Goal: Find specific page/section: Find specific page/section

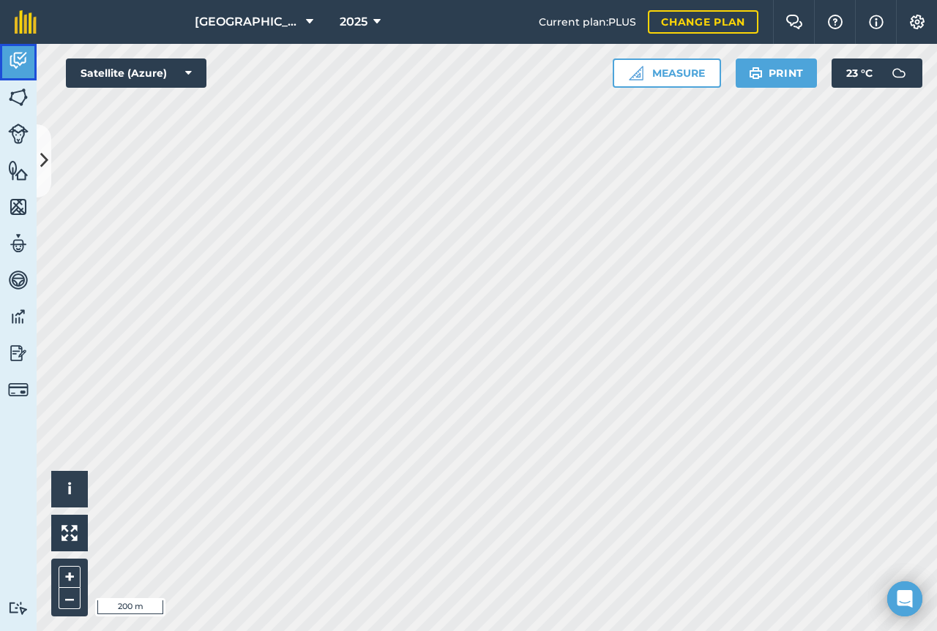
click at [15, 61] on img at bounding box center [18, 61] width 20 height 22
click at [25, 57] on img at bounding box center [18, 61] width 20 height 22
click at [45, 142] on button at bounding box center [44, 160] width 15 height 73
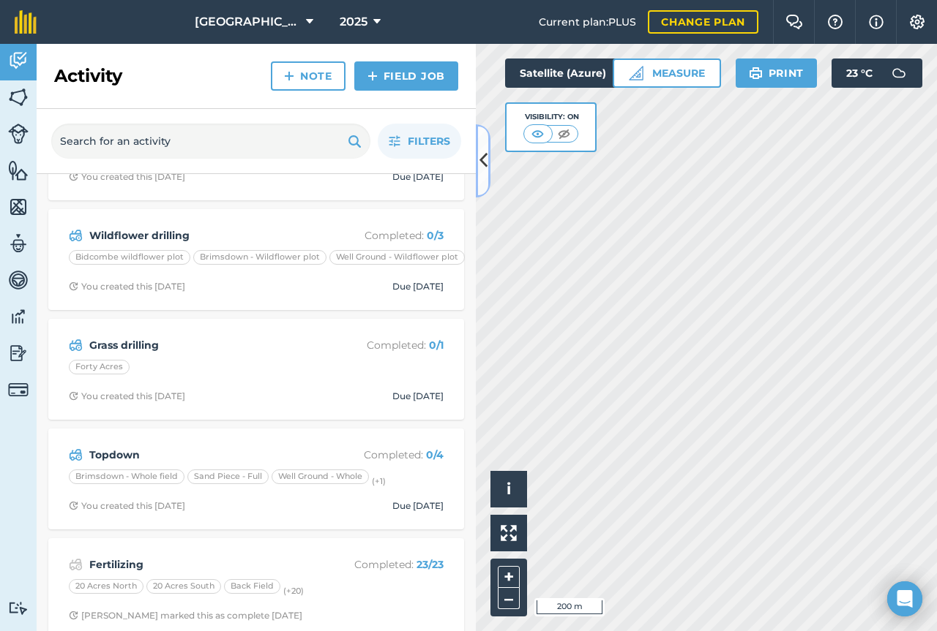
scroll to position [220, 0]
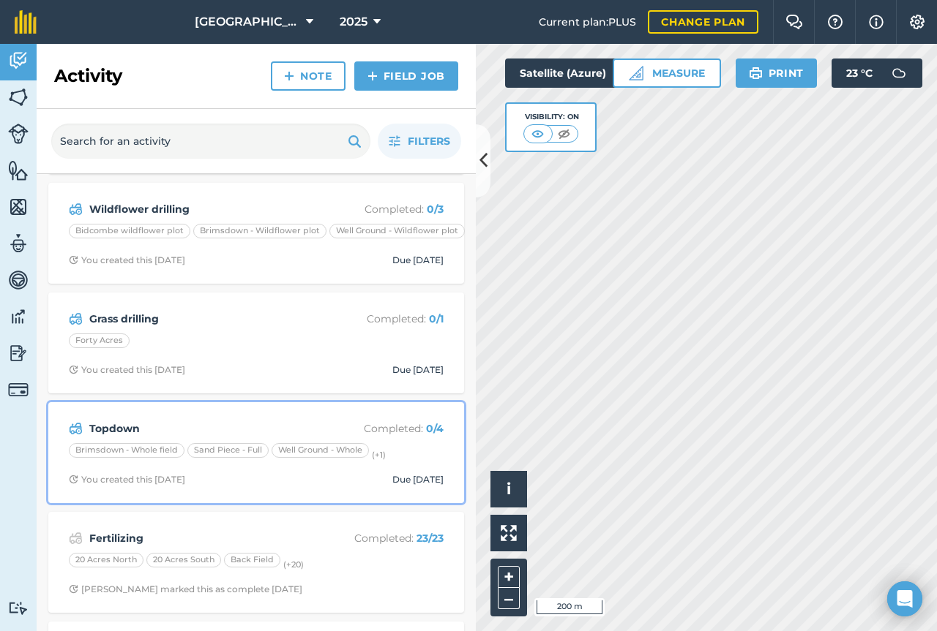
click at [195, 427] on strong "Topdown" at bounding box center [205, 429] width 232 height 16
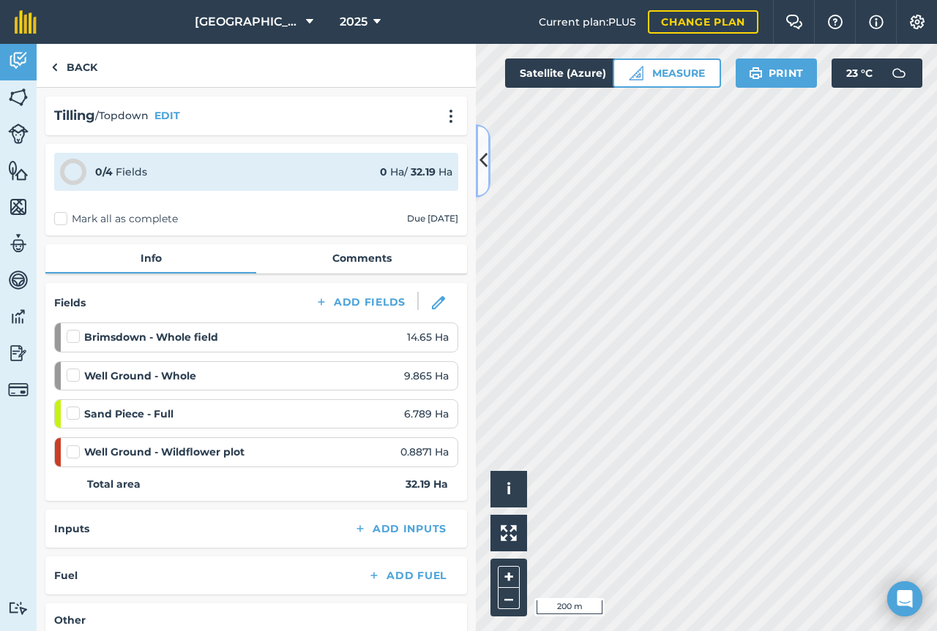
click at [487, 160] on icon at bounding box center [483, 161] width 8 height 26
